Goal: Check status

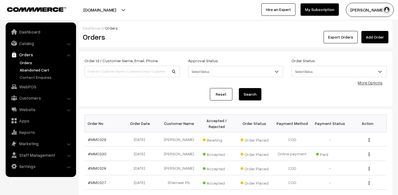
click at [37, 71] on link "Abandoned Cart" at bounding box center [46, 70] width 56 height 6
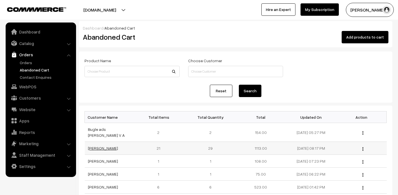
click at [91, 146] on link "[PERSON_NAME]" at bounding box center [103, 148] width 30 height 5
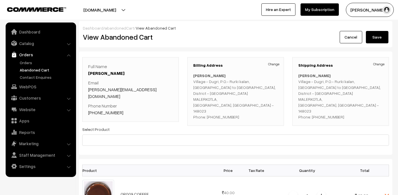
click at [113, 110] on link "[PHONE_NUMBER]" at bounding box center [105, 113] width 35 height 6
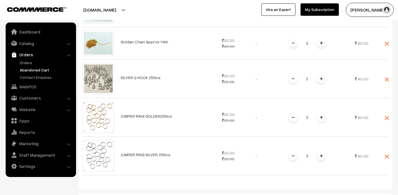
scroll to position [705, 0]
